Goal: Task Accomplishment & Management: Manage account settings

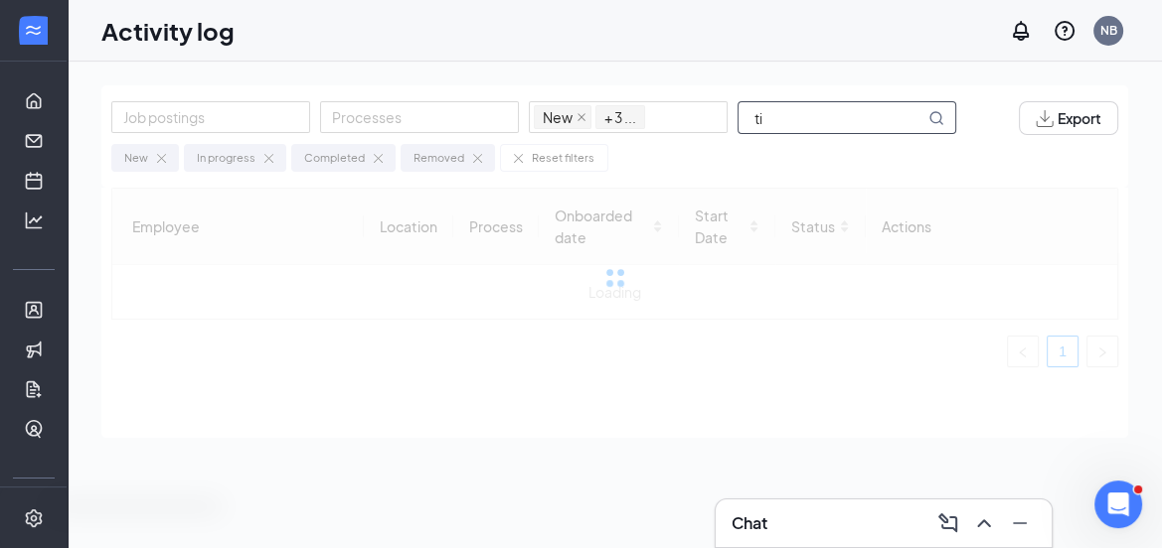
click at [817, 123] on input "ti" at bounding box center [831, 117] width 186 height 31
type input "[PERSON_NAME]"
click at [824, 115] on input "[PERSON_NAME]" at bounding box center [831, 117] width 186 height 31
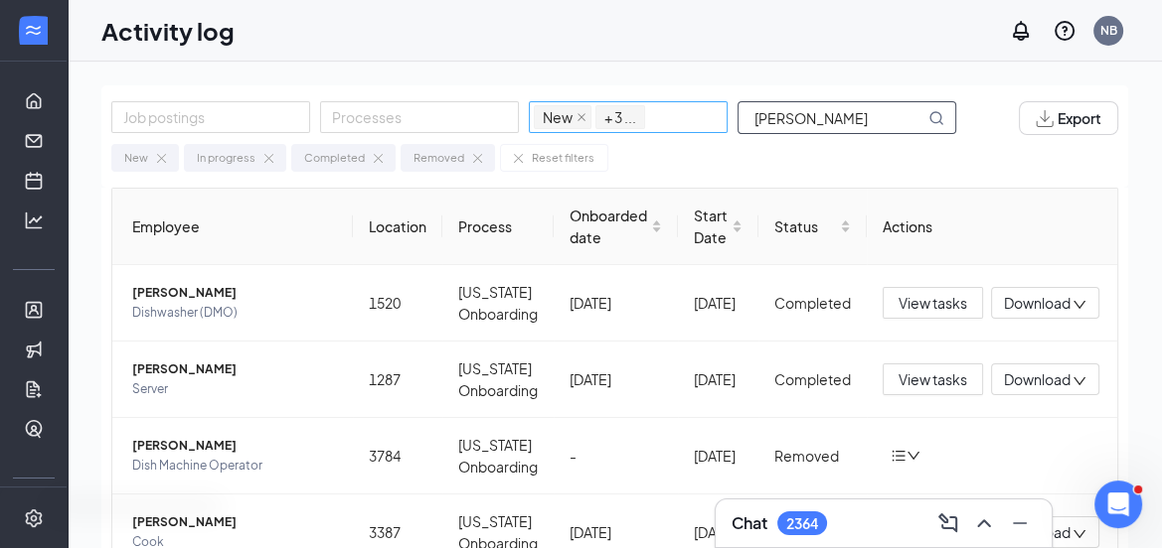
drag, startPoint x: 799, startPoint y: 129, endPoint x: 678, endPoint y: 125, distance: 121.3
click at [679, 125] on div "Job postings Processes New In progress Completed Removed + 3 ... [PERSON_NAME]" at bounding box center [543, 118] width 864 height 34
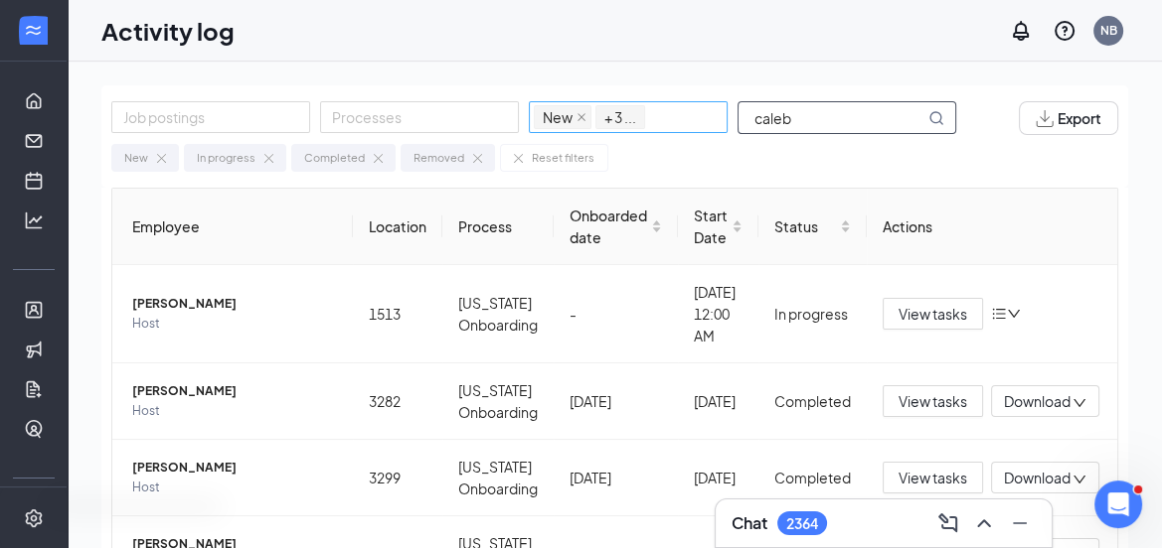
drag, startPoint x: 814, startPoint y: 106, endPoint x: 701, endPoint y: 110, distance: 112.3
click at [706, 112] on div "Job postings Processes New In progress Completed Removed + 3 ... caleb" at bounding box center [543, 118] width 864 height 34
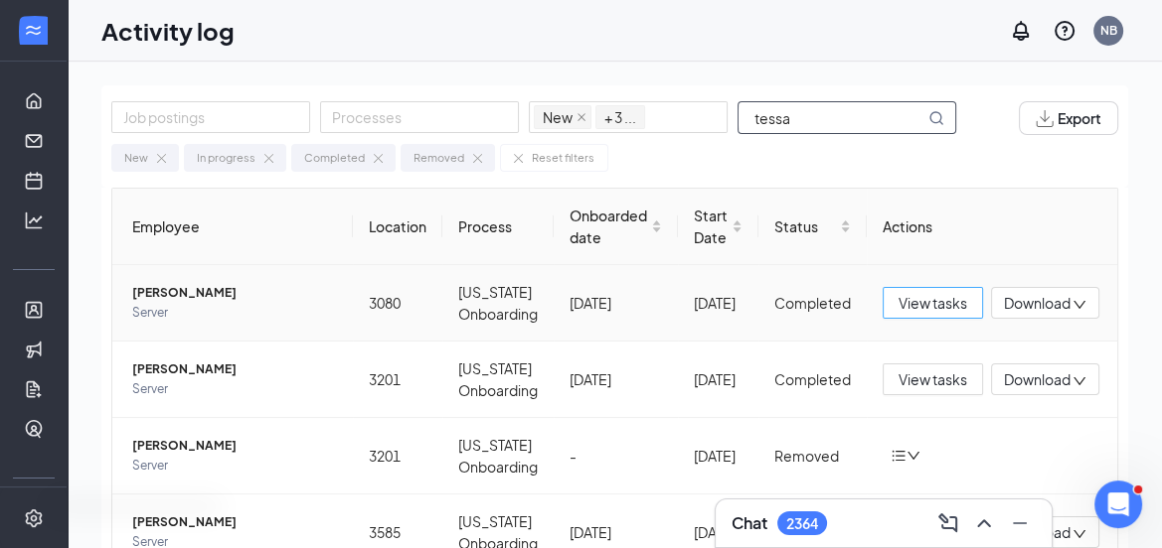
type input "tessa"
drag, startPoint x: 929, startPoint y: 304, endPoint x: 1092, endPoint y: 184, distance: 202.5
click at [929, 304] on span "View tasks" at bounding box center [932, 303] width 69 height 22
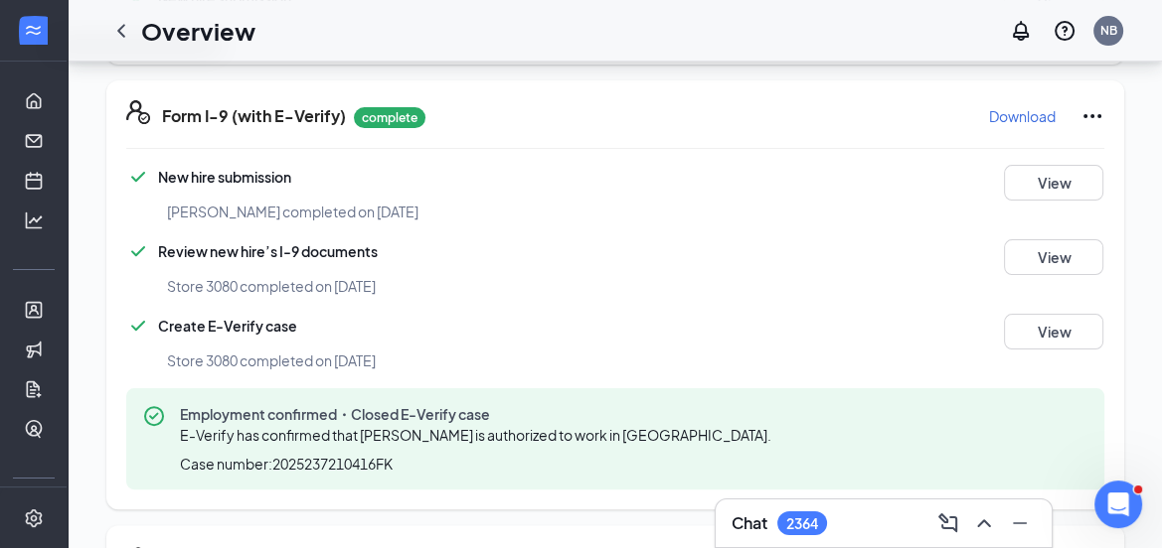
scroll to position [228, 0]
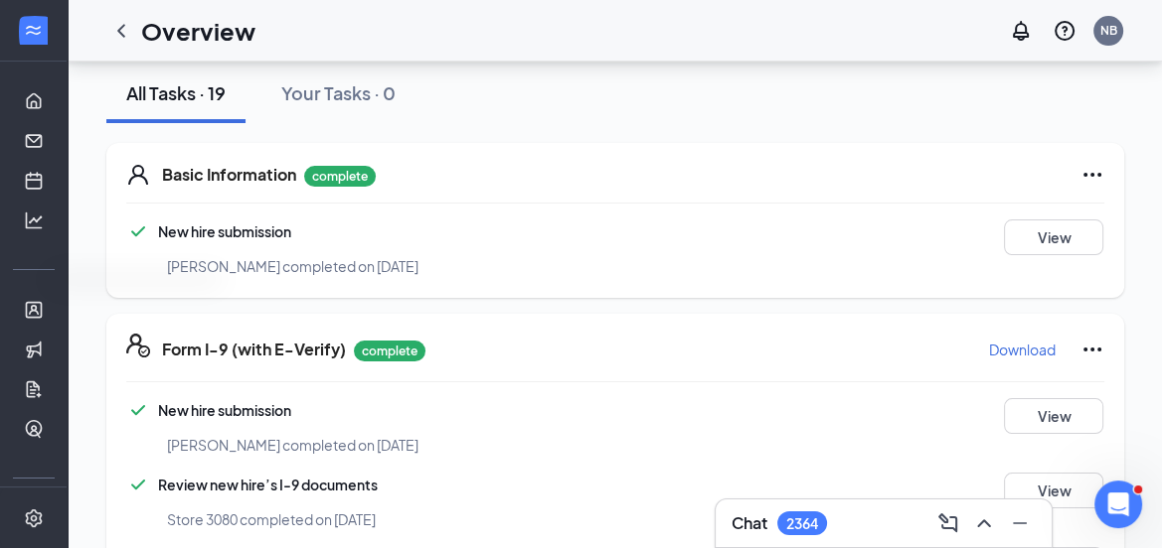
click at [989, 344] on p "Download" at bounding box center [1022, 350] width 67 height 20
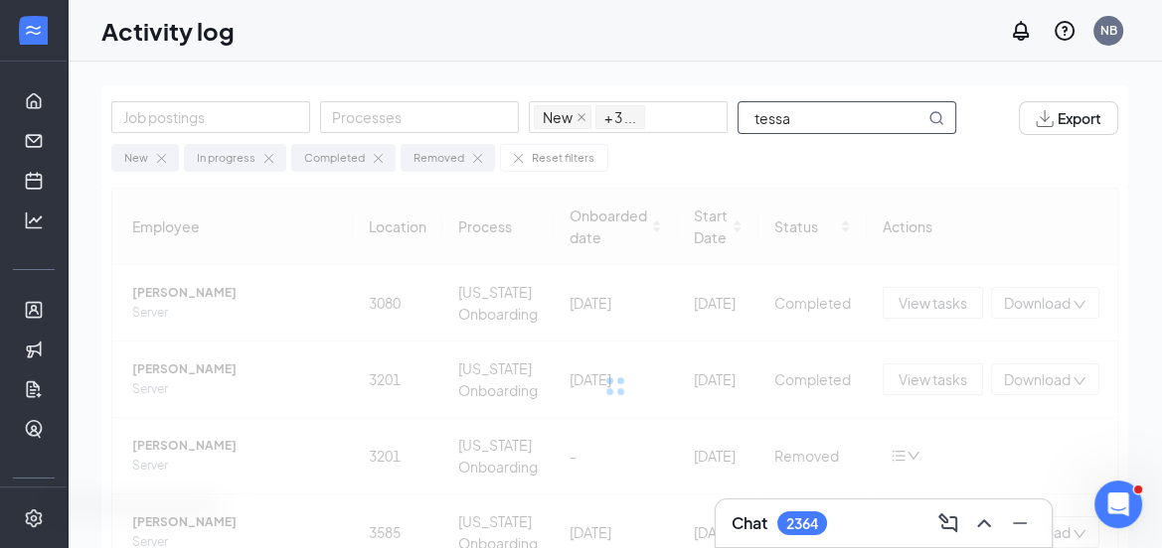
drag, startPoint x: 801, startPoint y: 117, endPoint x: 736, endPoint y: 112, distance: 64.8
click at [738, 112] on input "tessa" at bounding box center [831, 117] width 186 height 31
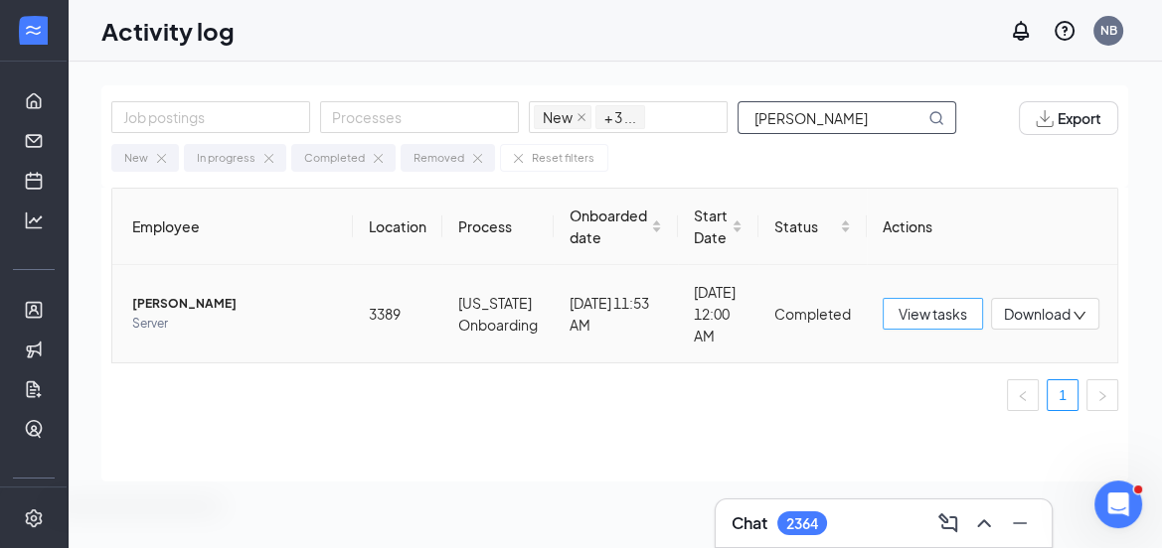
type input "[PERSON_NAME]"
click at [923, 317] on span "View tasks" at bounding box center [932, 314] width 69 height 22
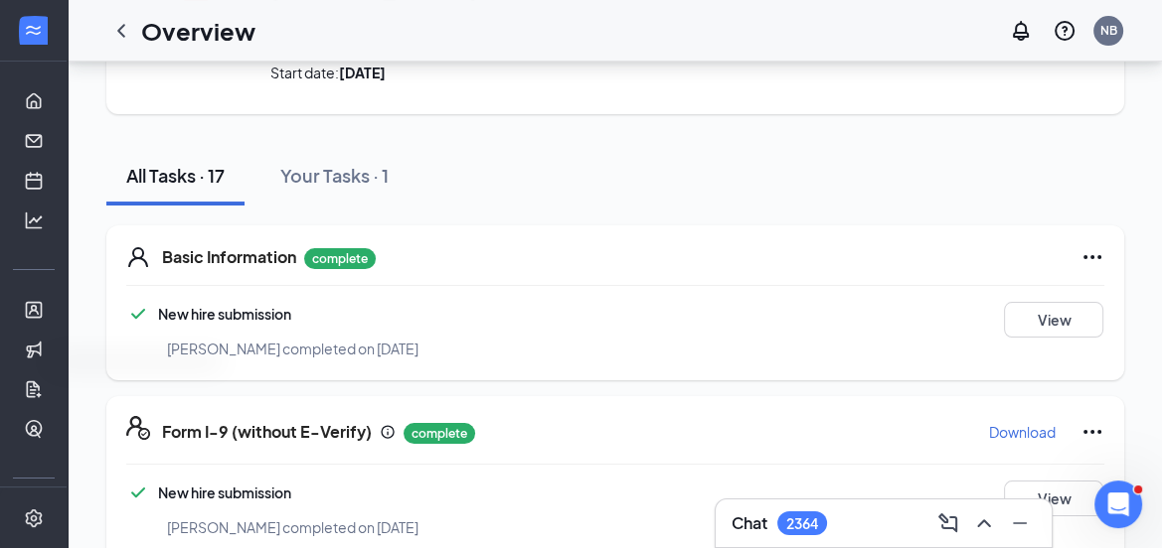
scroll to position [149, 0]
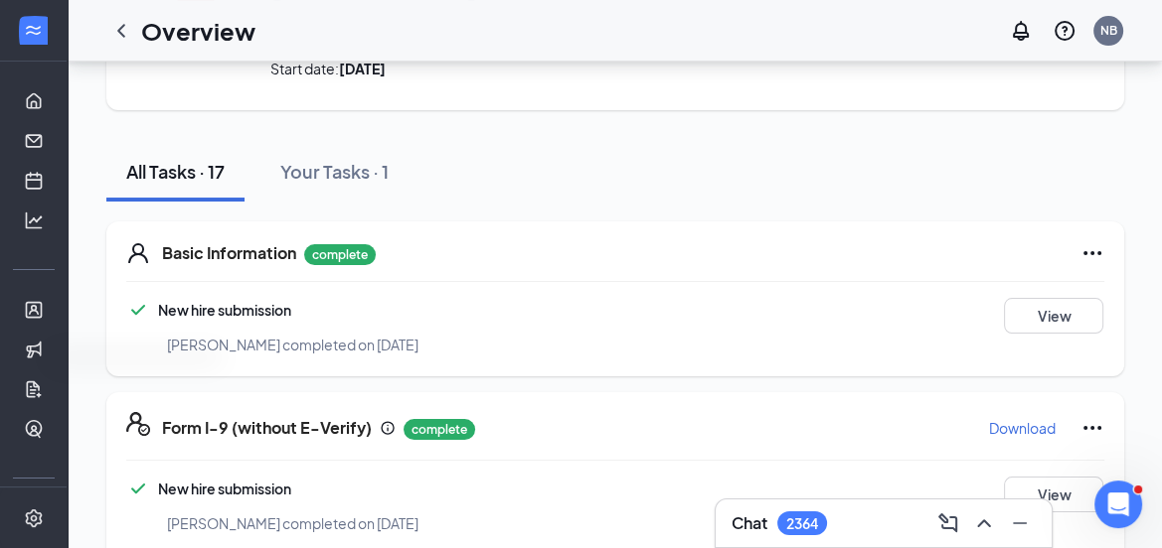
click at [1002, 421] on p "Download" at bounding box center [1022, 428] width 67 height 20
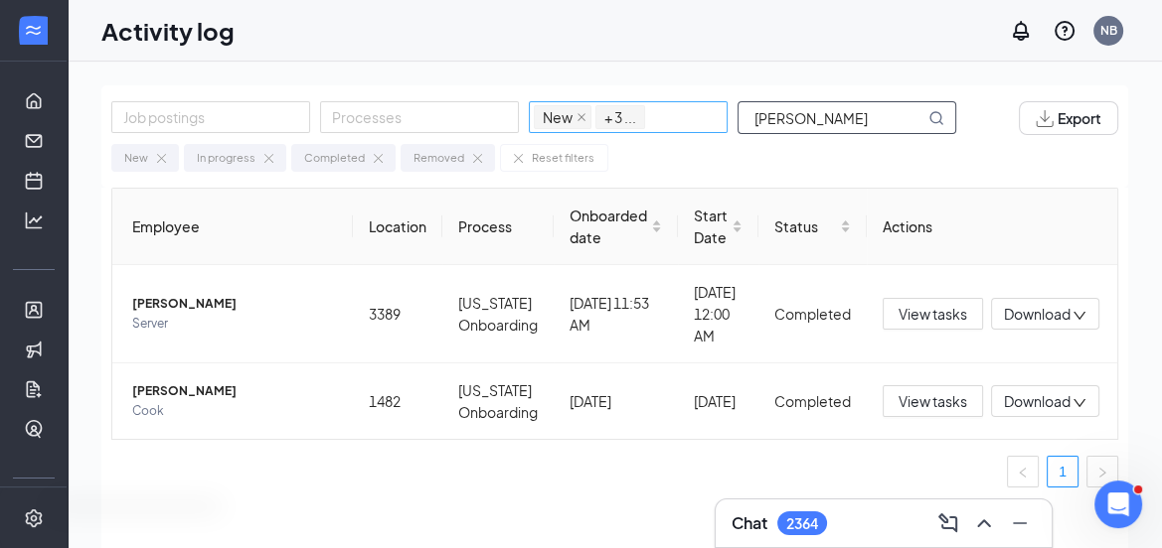
drag, startPoint x: 787, startPoint y: 114, endPoint x: 692, endPoint y: 108, distance: 95.6
click at [696, 109] on div "Job postings Processes New In progress Completed Removed + 3 ... [PERSON_NAME]" at bounding box center [543, 118] width 864 height 34
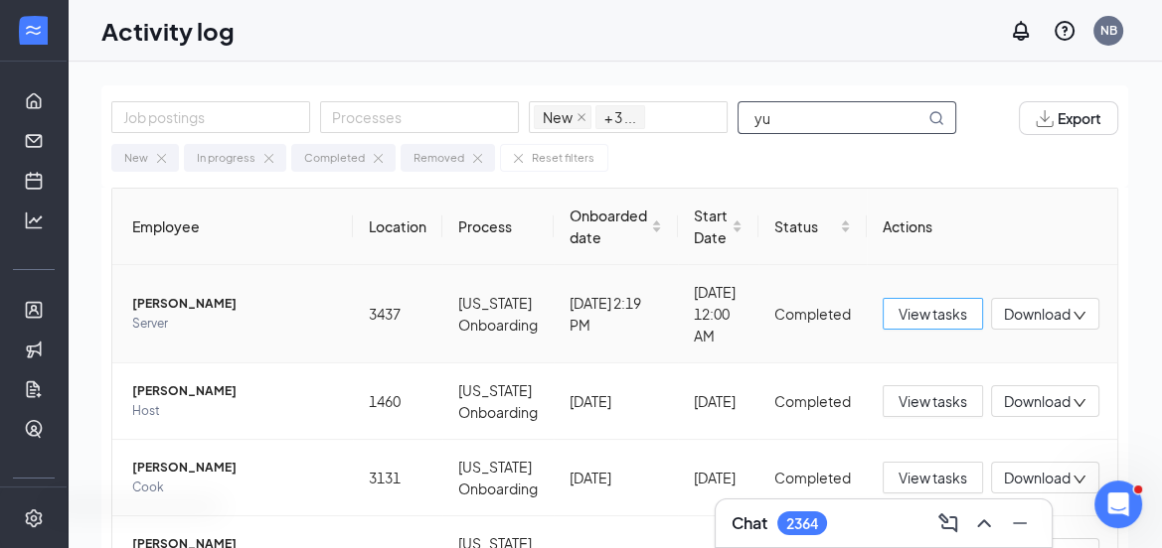
type input "yu"
click at [910, 309] on span "View tasks" at bounding box center [932, 314] width 69 height 22
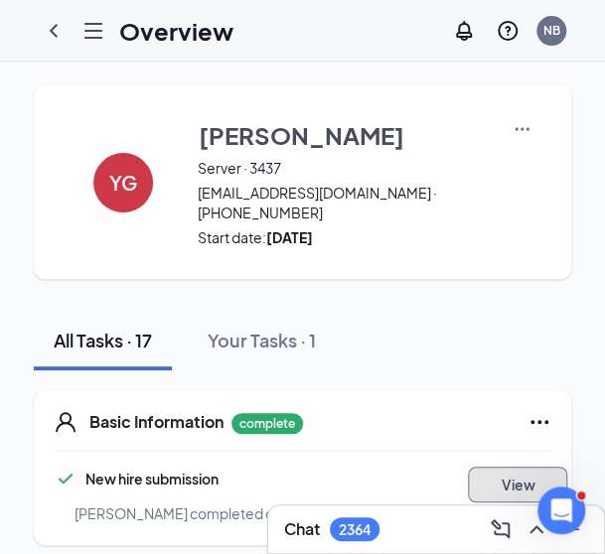
click at [468, 491] on button "View" at bounding box center [517, 485] width 99 height 36
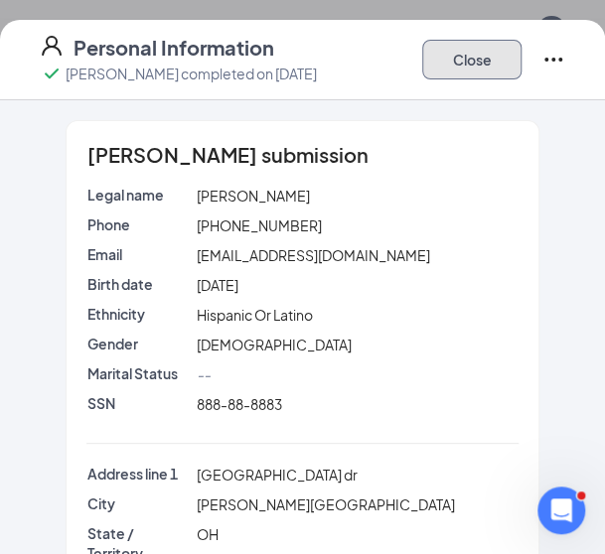
click at [457, 58] on button "Close" at bounding box center [471, 60] width 99 height 40
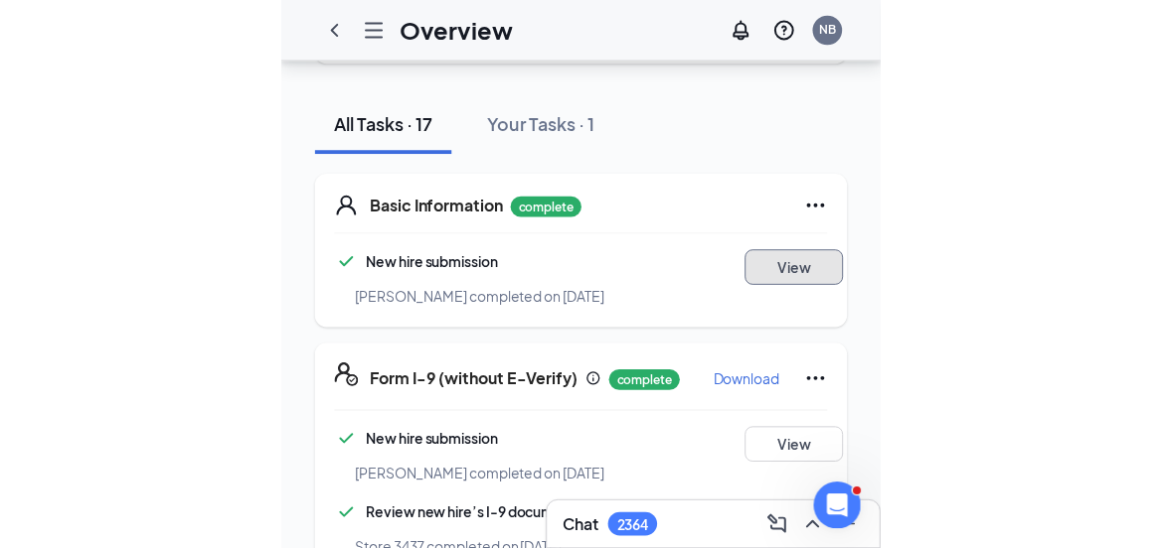
scroll to position [250, 0]
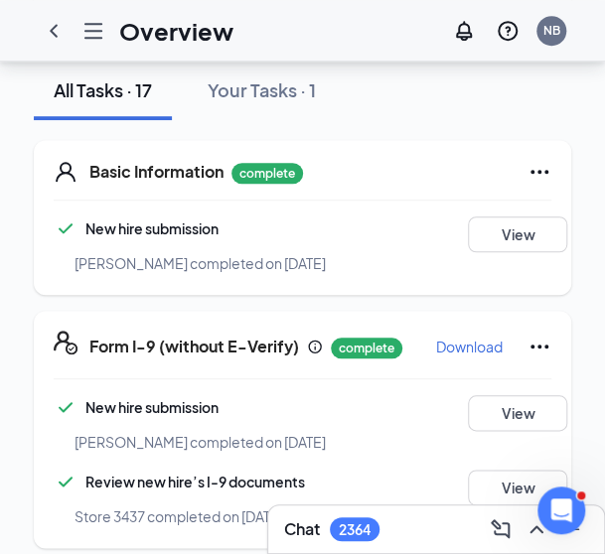
click at [444, 341] on p "Download" at bounding box center [469, 347] width 67 height 20
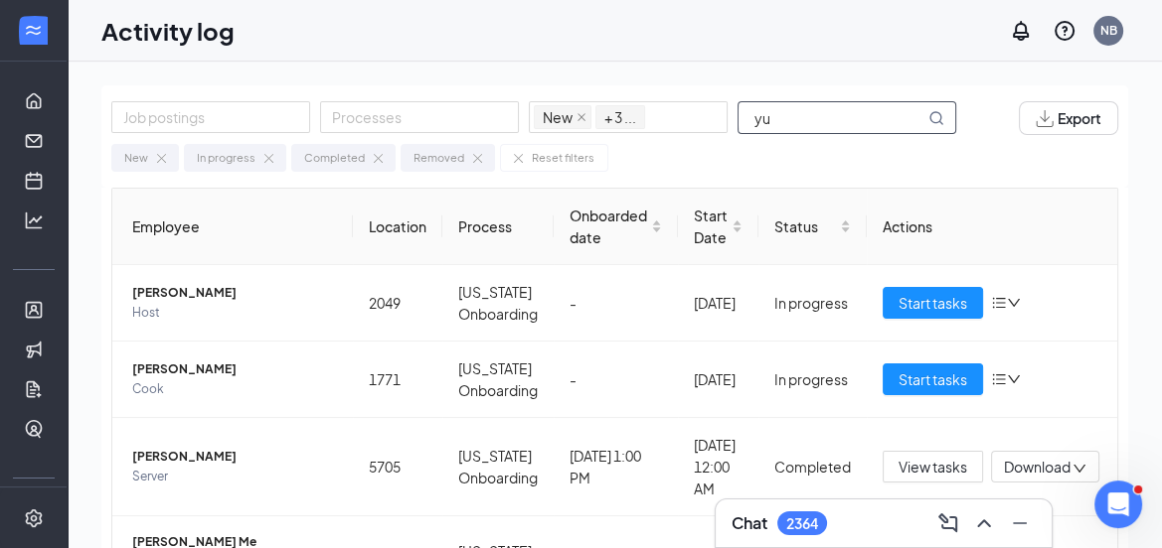
click at [809, 114] on input "yu" at bounding box center [831, 117] width 186 height 31
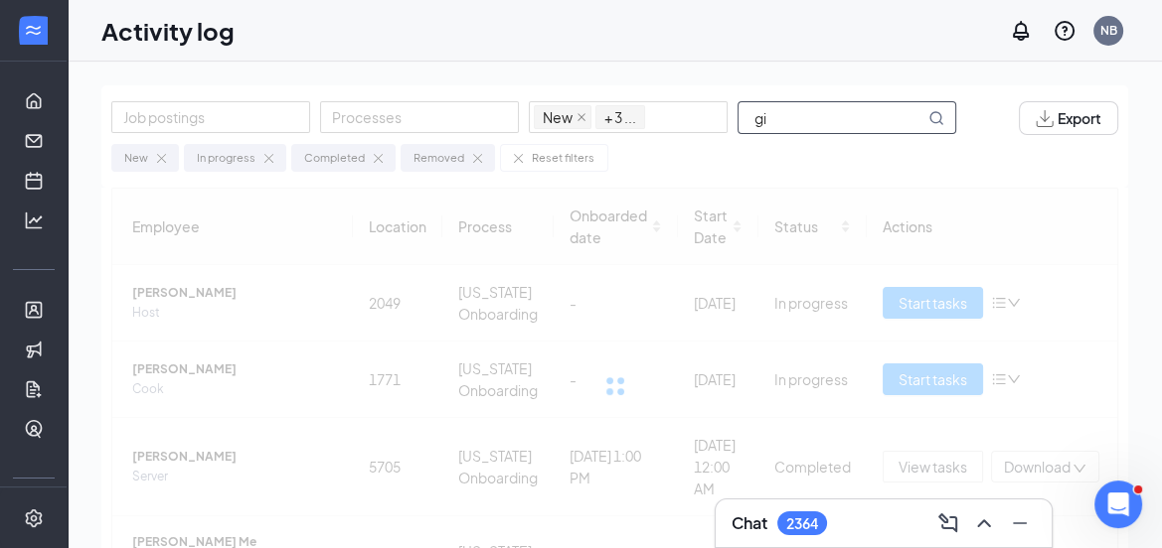
type input "gio"
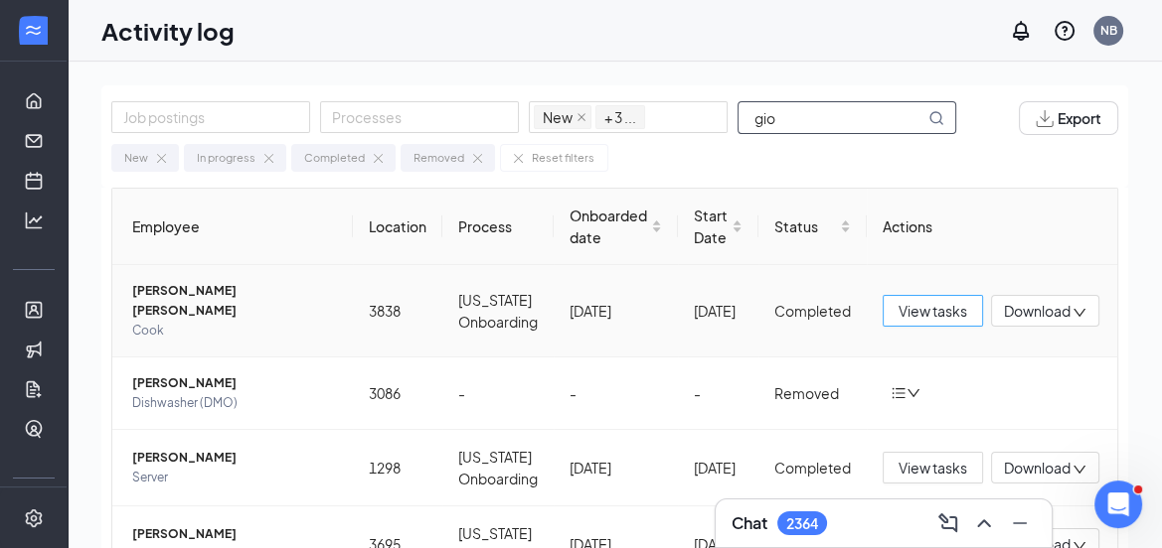
click at [907, 309] on span "View tasks" at bounding box center [932, 311] width 69 height 22
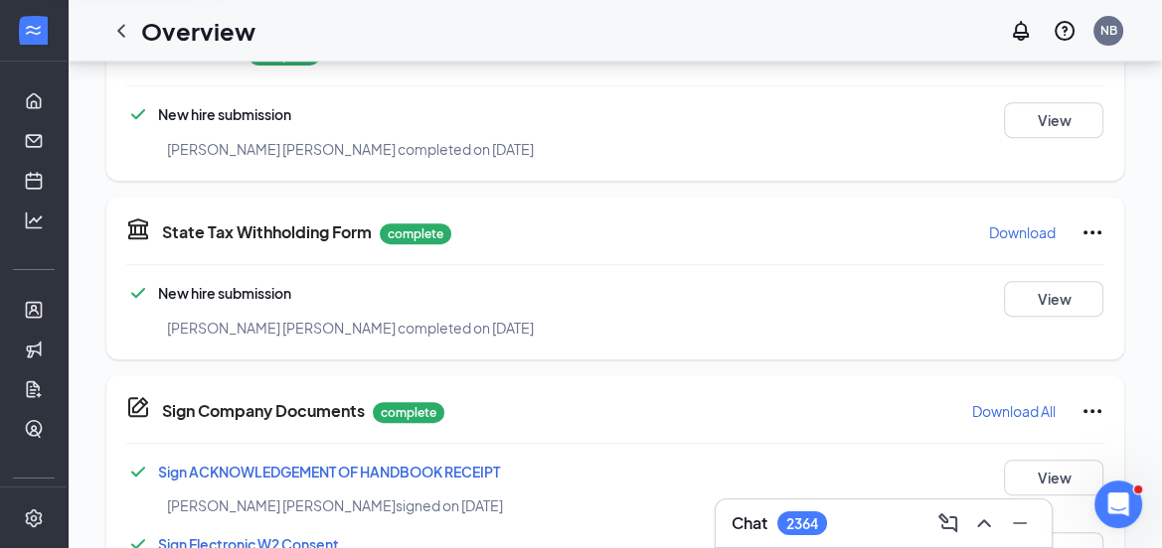
scroll to position [785, 0]
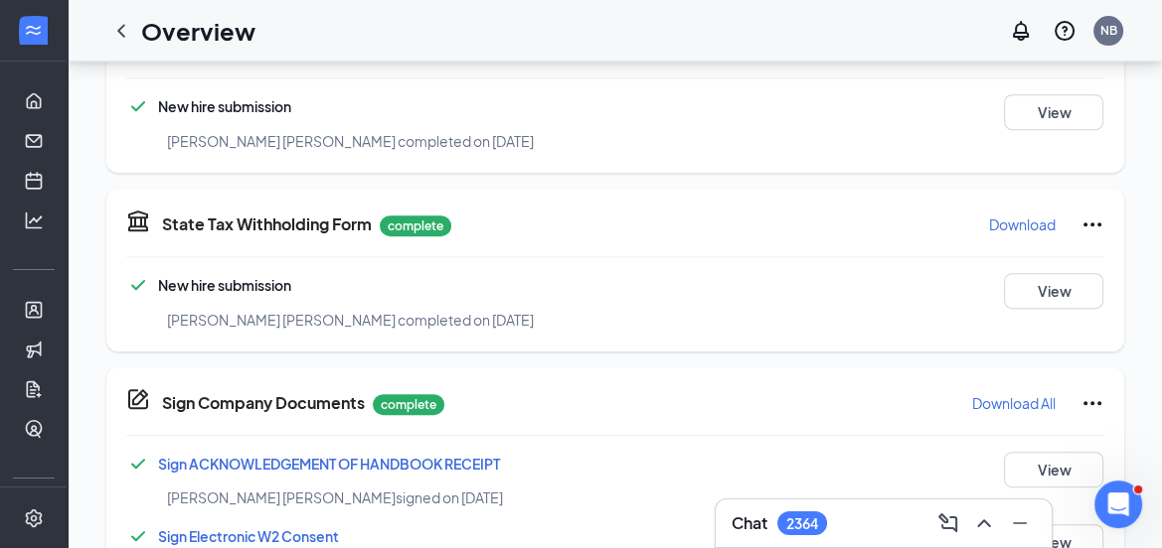
click at [1004, 218] on p "Download" at bounding box center [1022, 225] width 67 height 20
